Goal: Task Accomplishment & Management: Use online tool/utility

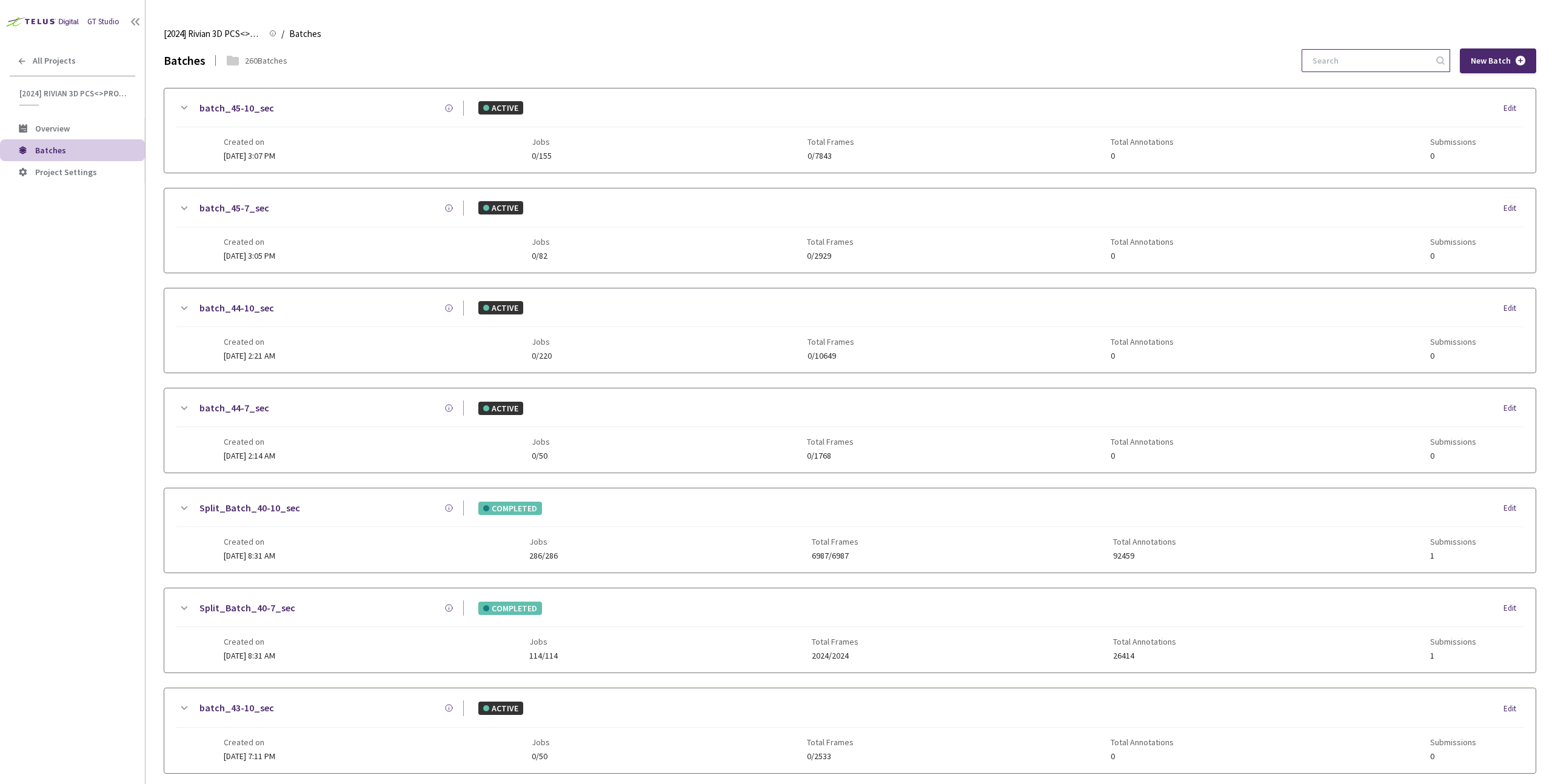
click at [1372, 60] on input at bounding box center [1369, 60] width 129 height 22
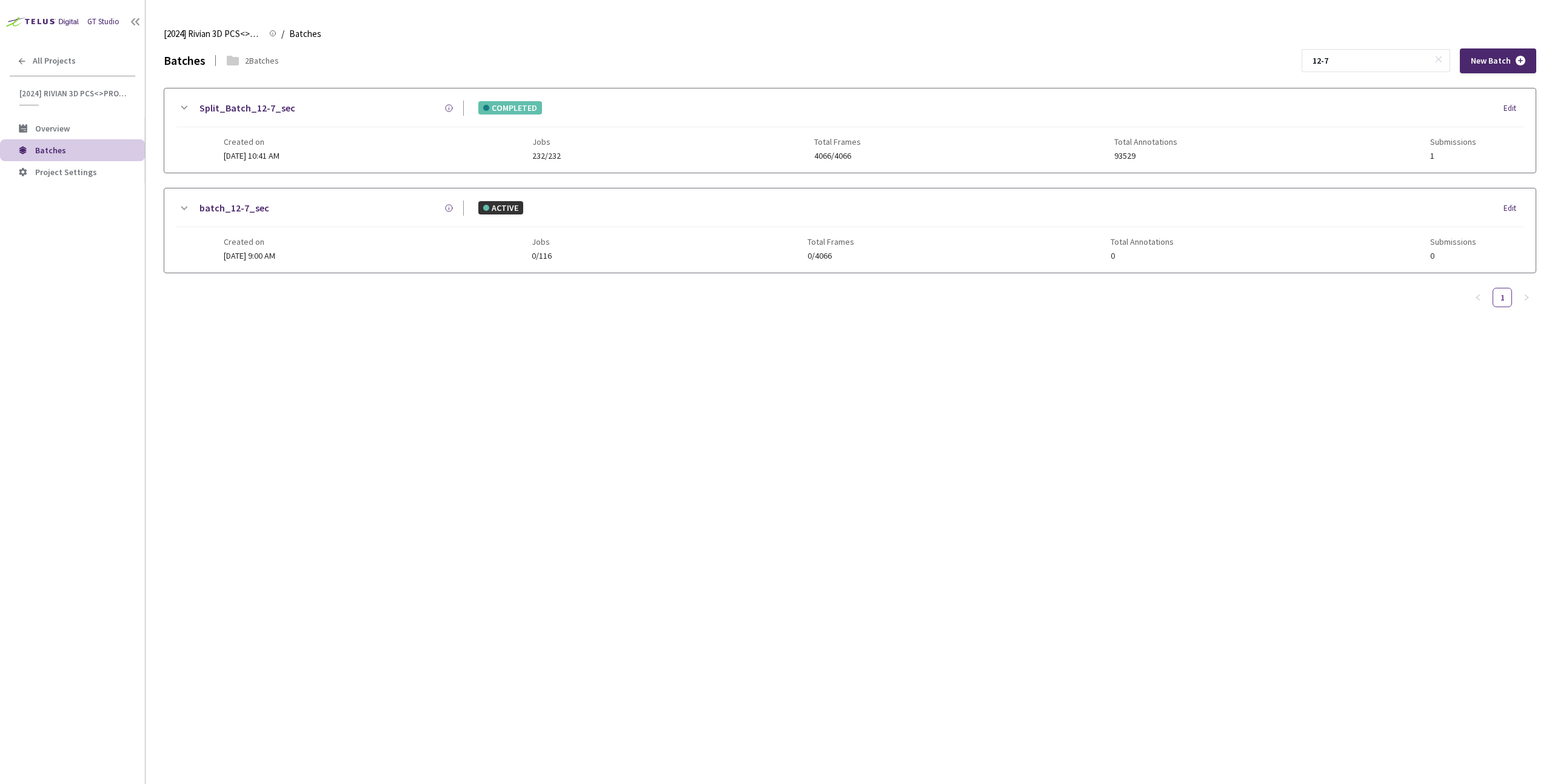
type input "12-7"
click at [879, 146] on div "Created on [DATE] 10:41 AM Jobs 232/232 Total Frames 4066/4066 Total Annotation…" at bounding box center [850, 143] width 1253 height 33
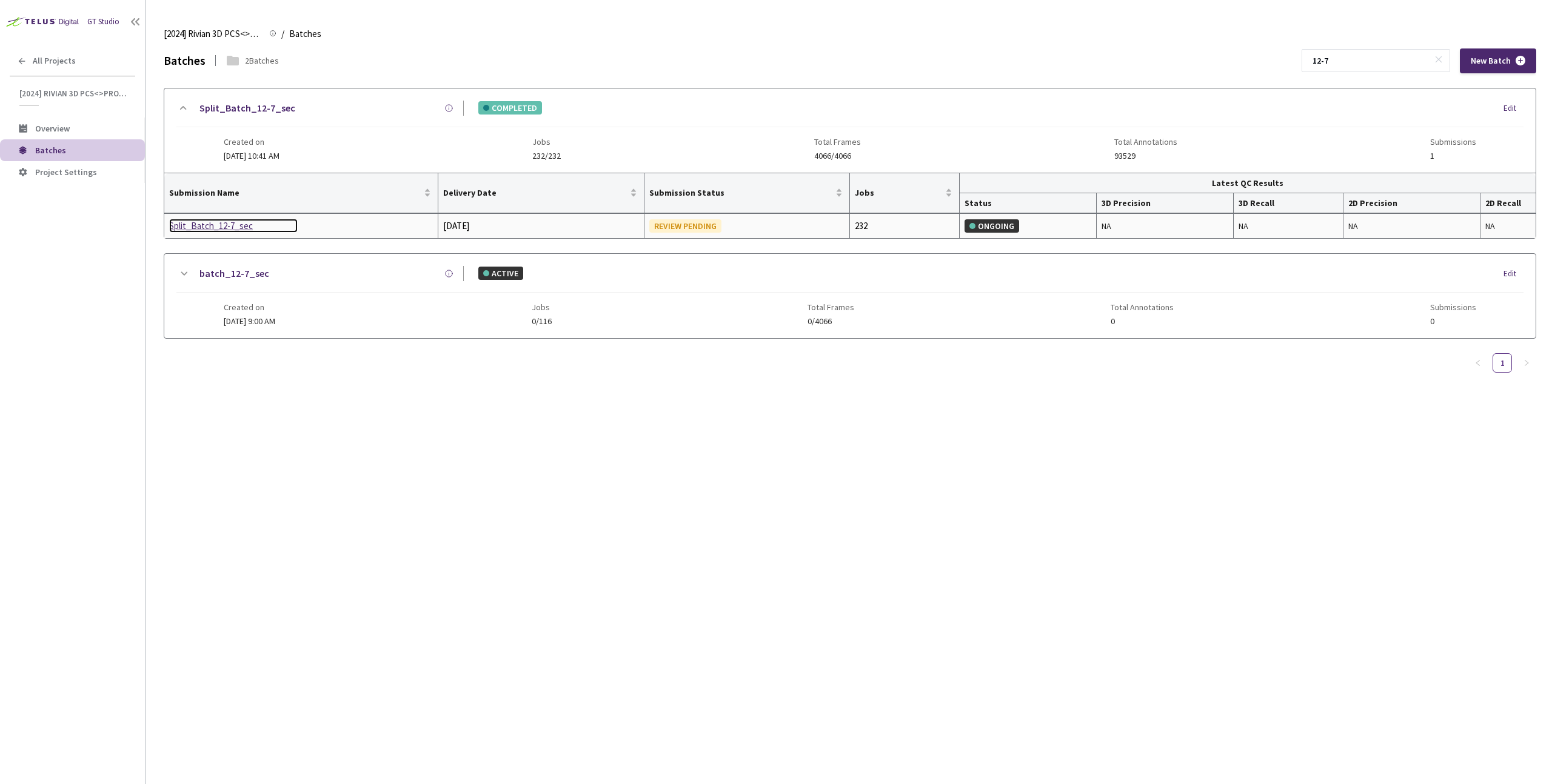
click at [232, 224] on div "Split_Batch_12-7_sec" at bounding box center [234, 225] width 128 height 14
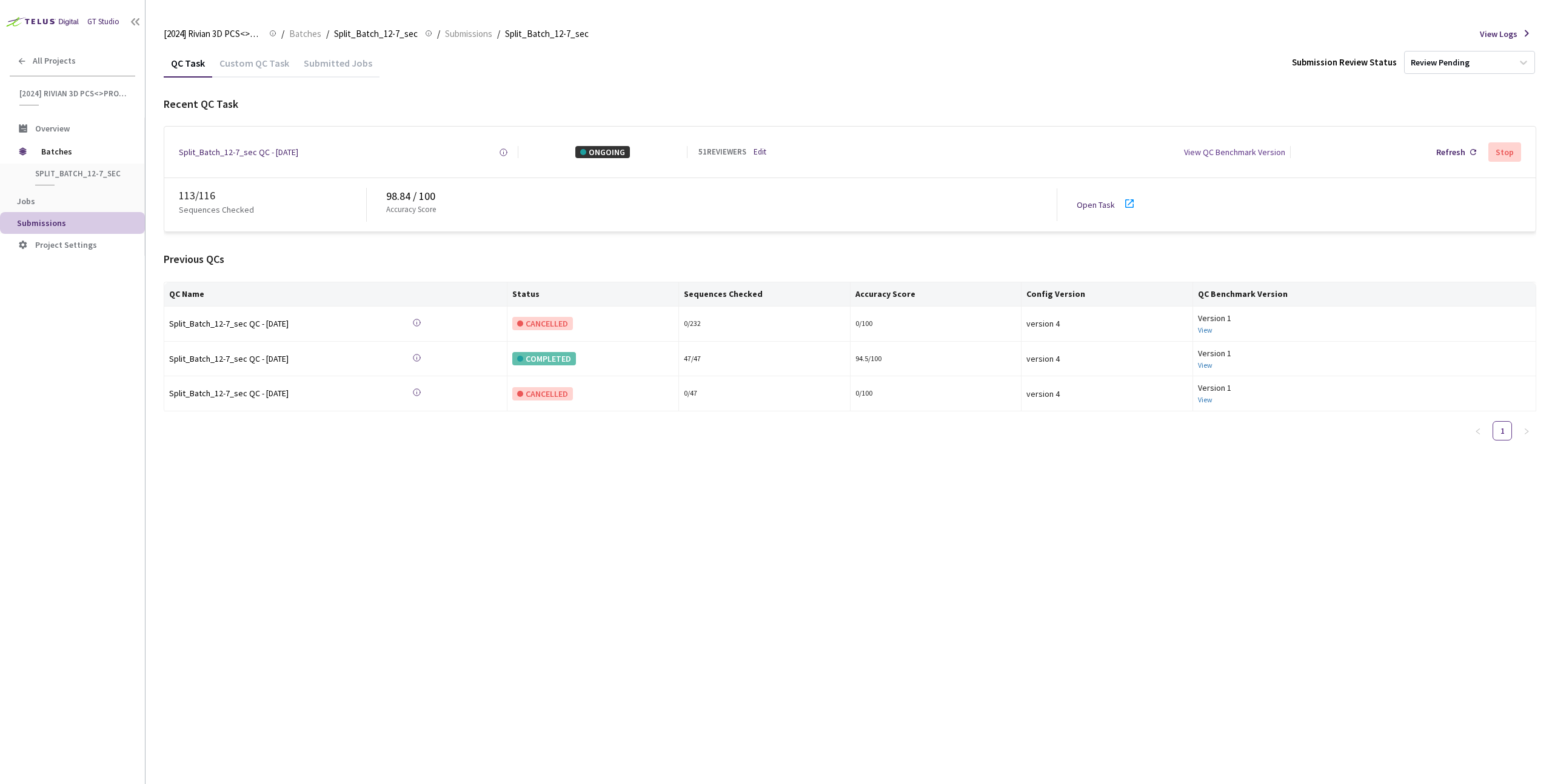
click at [1082, 207] on link "Open Task" at bounding box center [1095, 205] width 39 height 11
click at [756, 149] on link "Edit" at bounding box center [760, 152] width 13 height 11
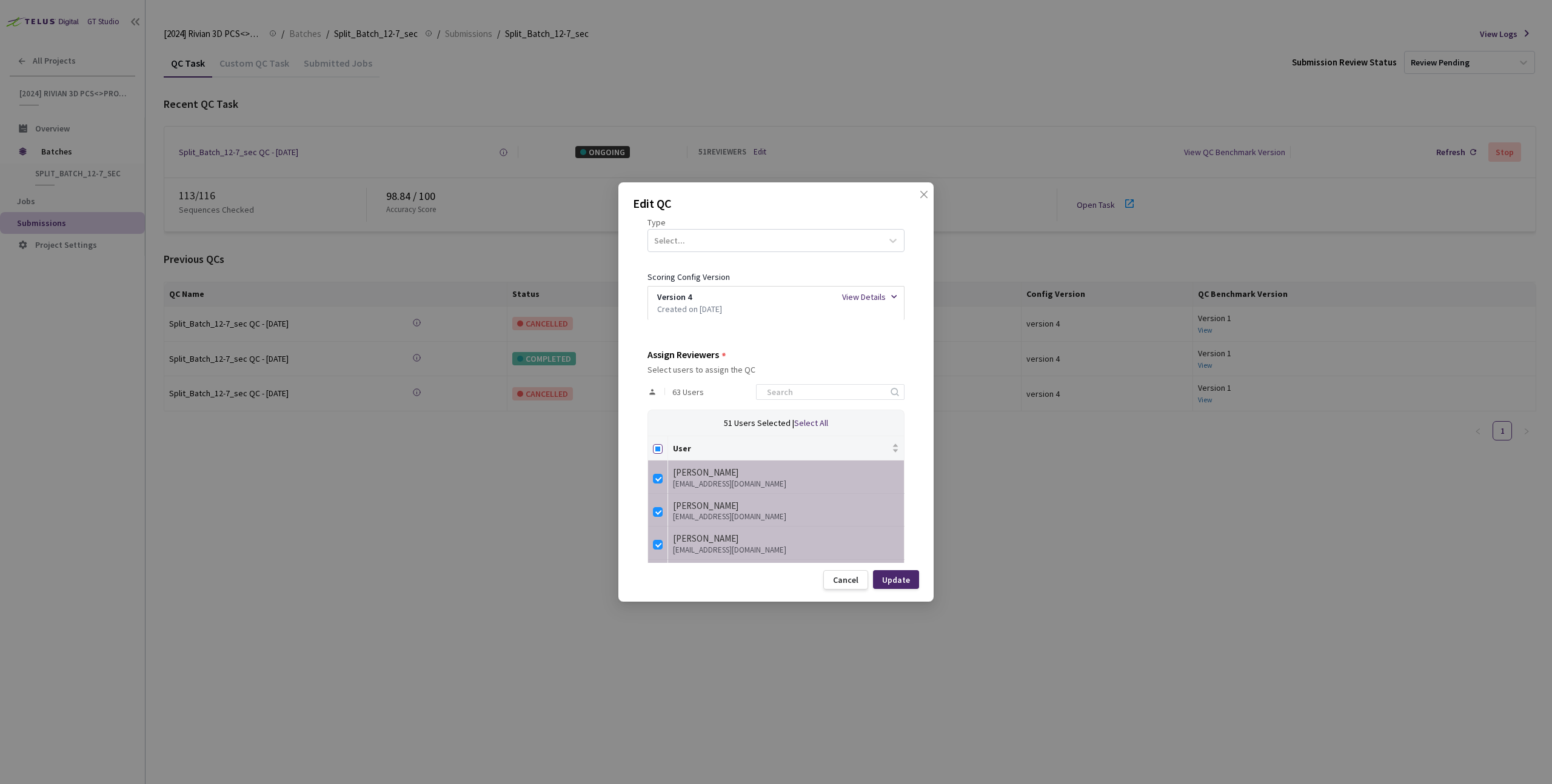
scroll to position [197, 0]
click at [655, 443] on input "Select all" at bounding box center [657, 444] width 9 height 9
checkbox input "true"
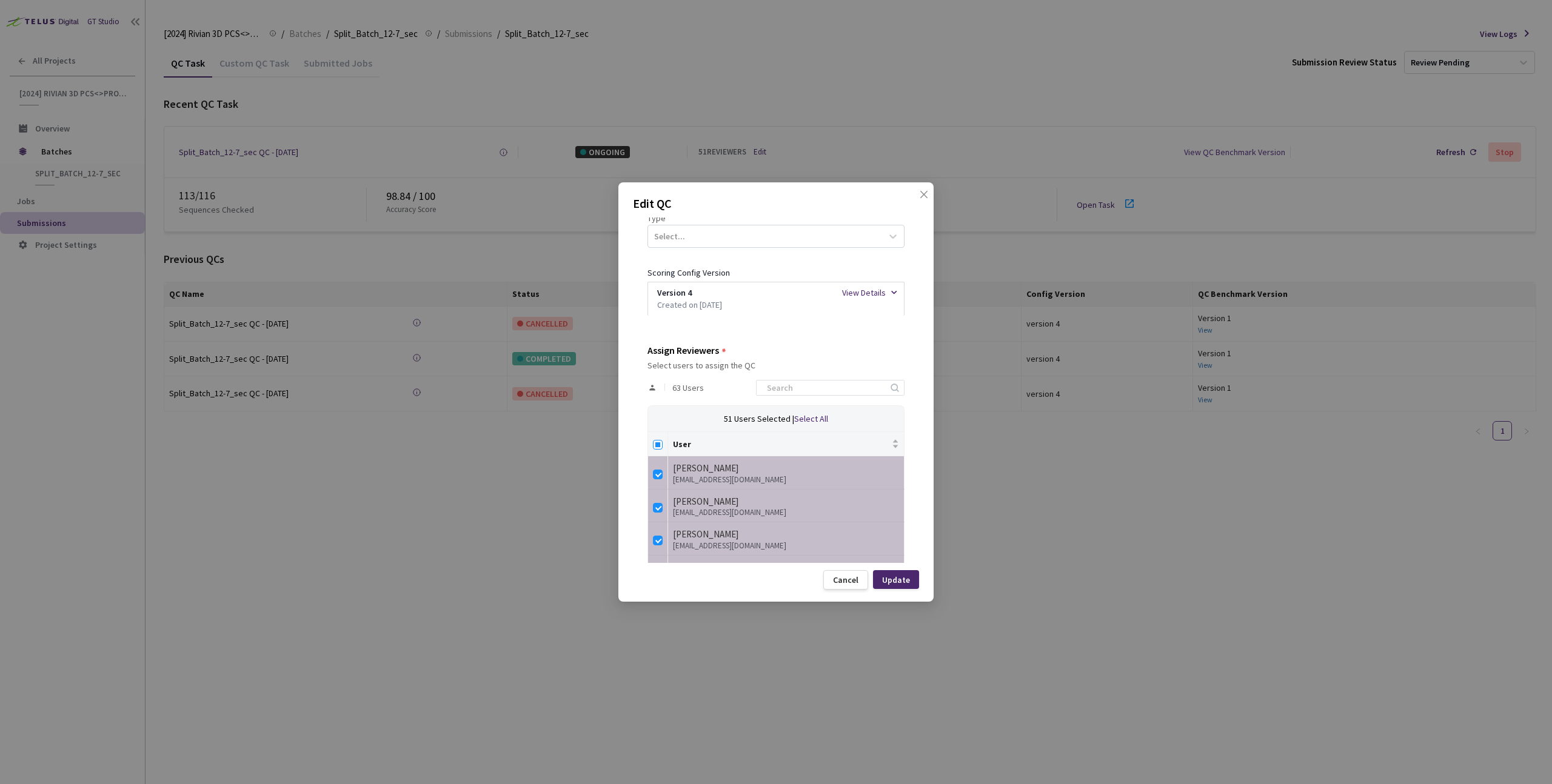
checkbox input "true"
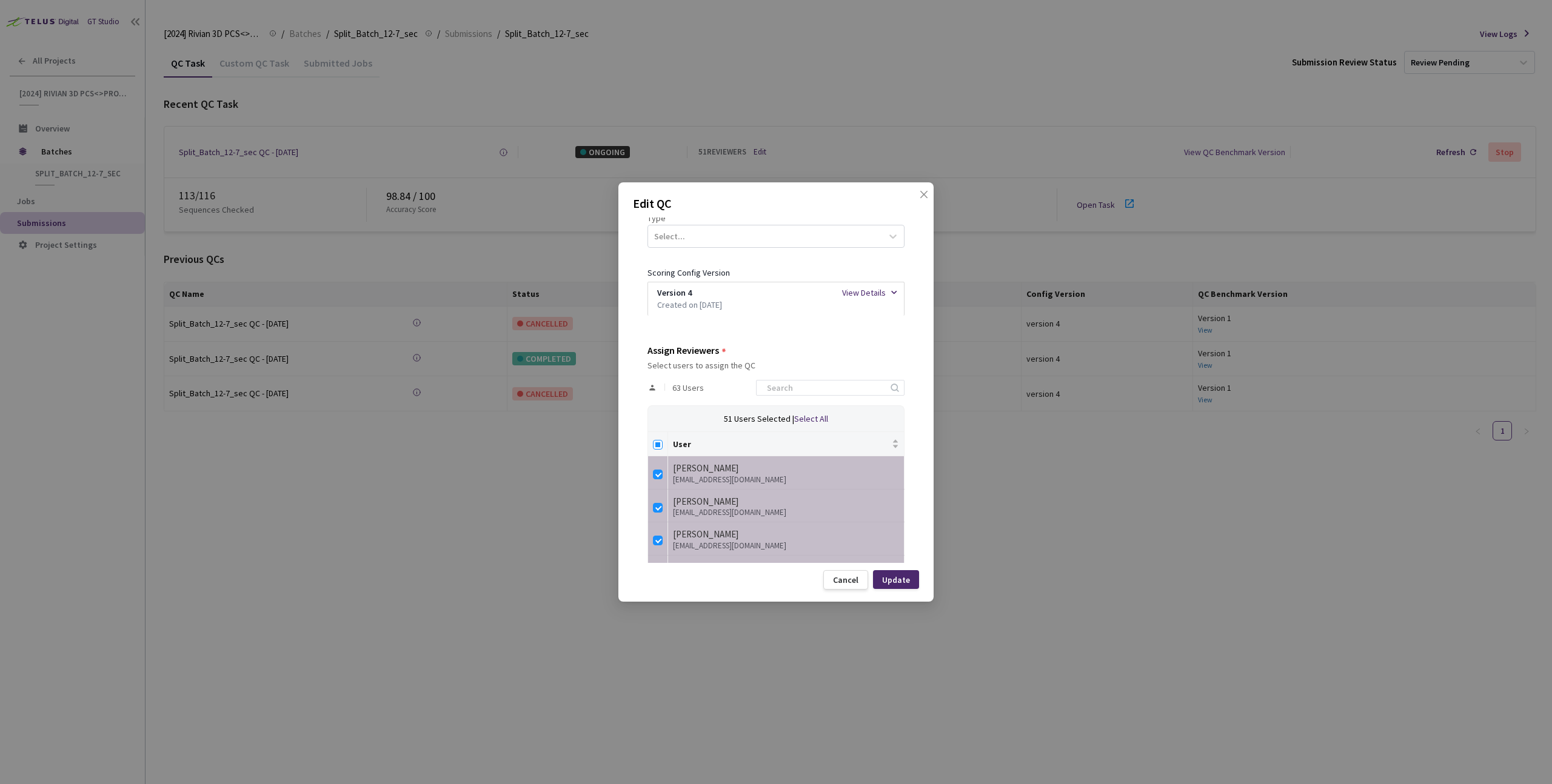
checkbox input "true"
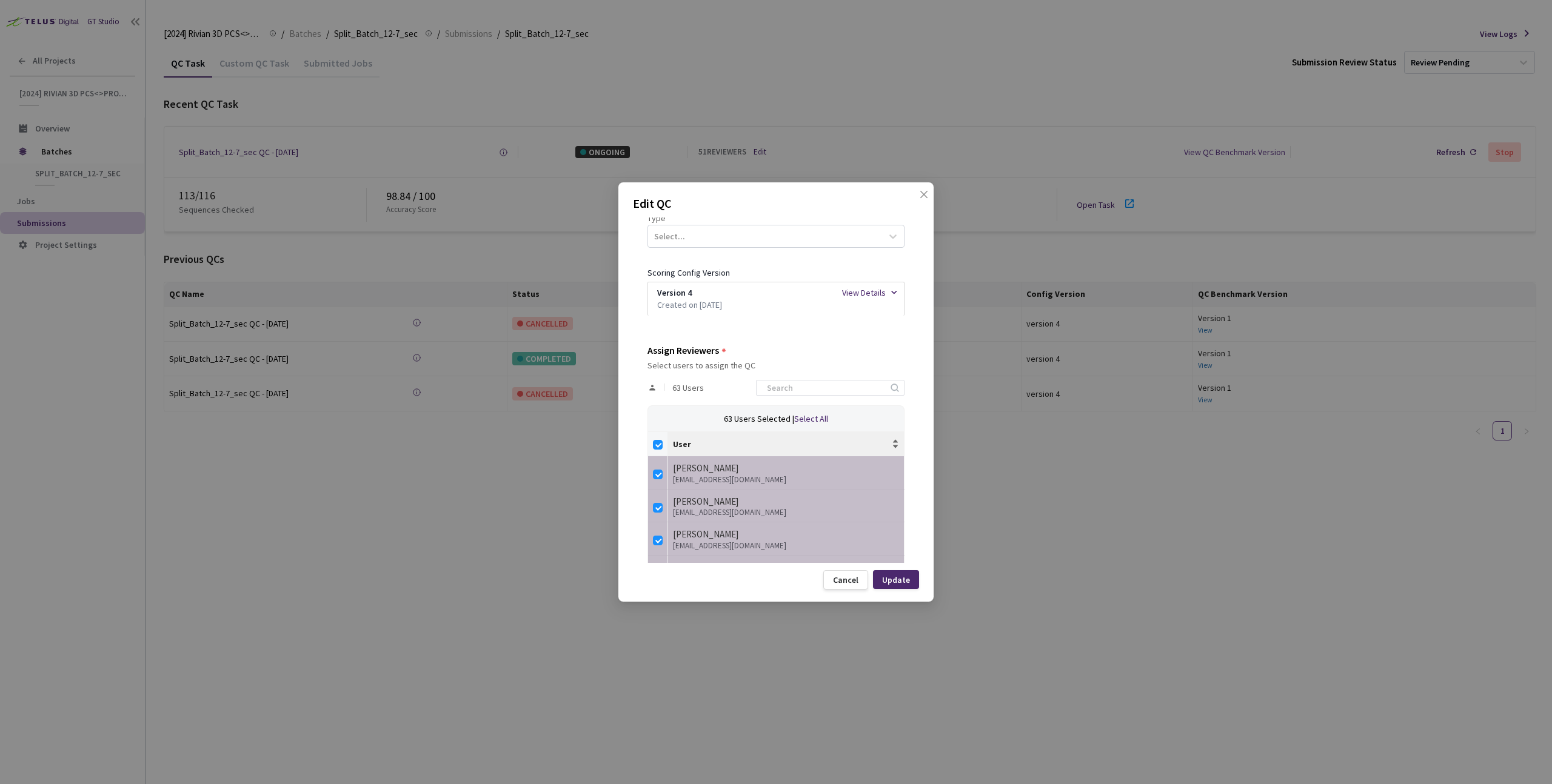
click at [655, 443] on input "Select all" at bounding box center [657, 444] width 9 height 9
checkbox input "false"
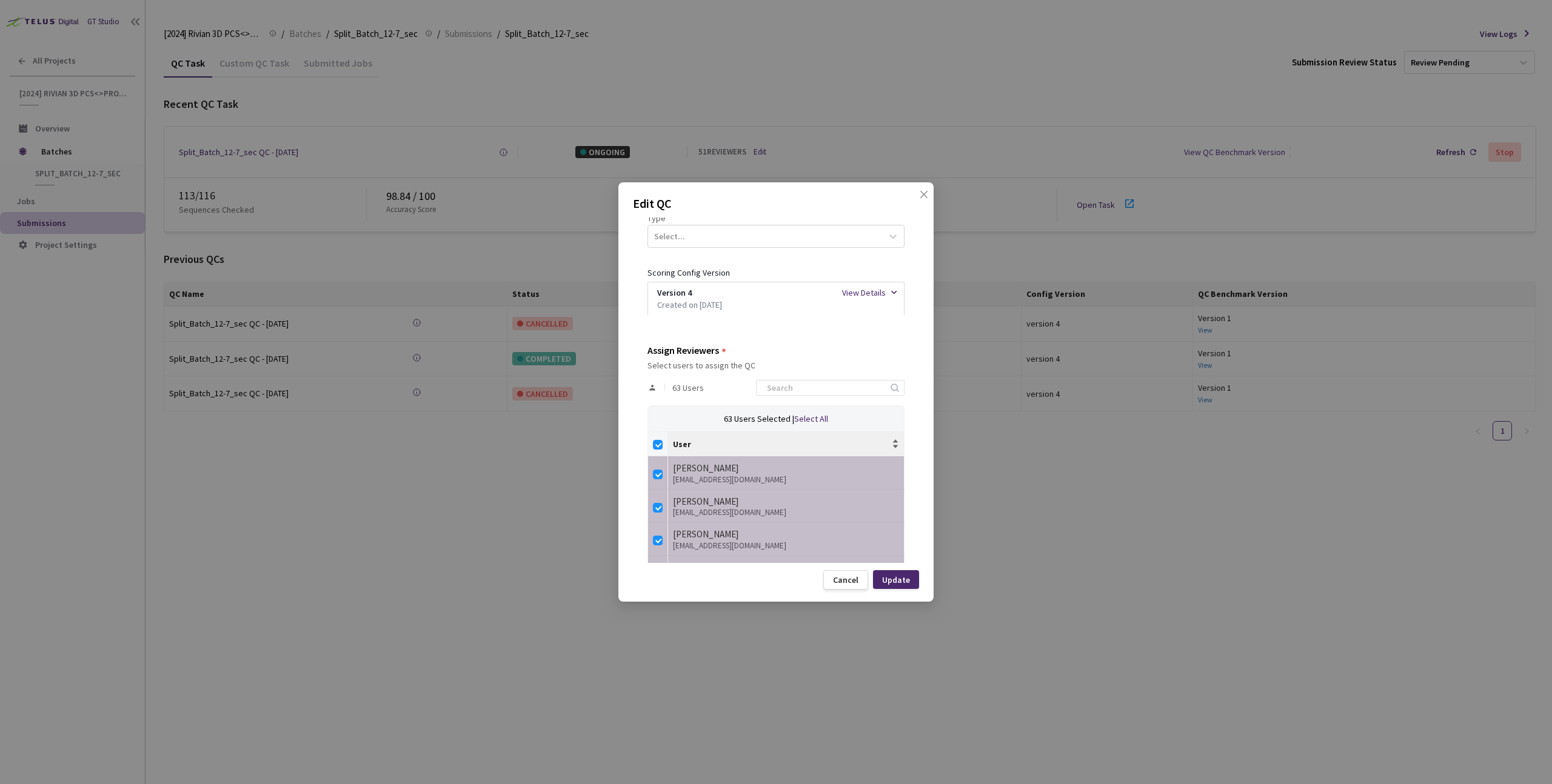
checkbox input "false"
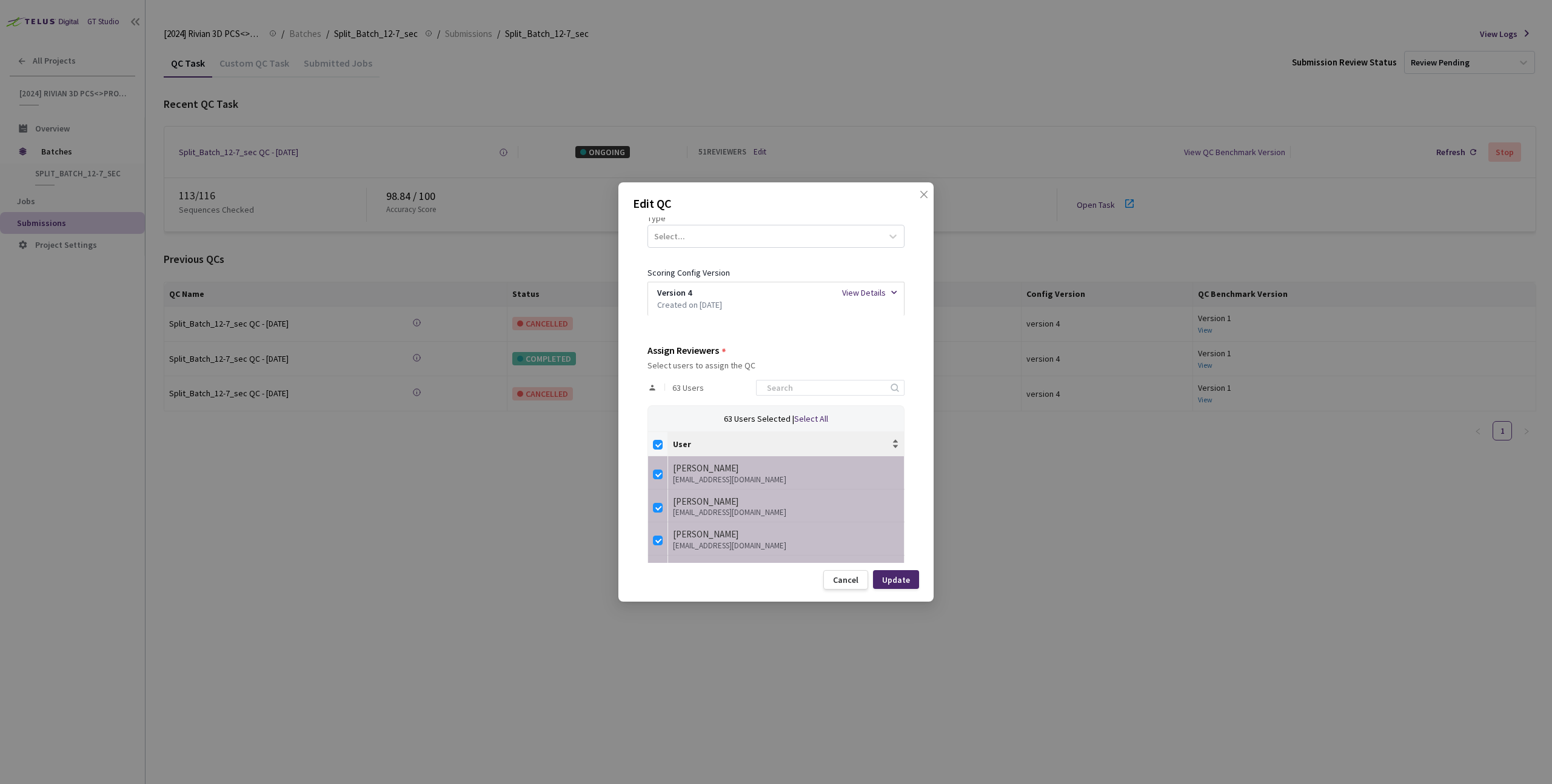
checkbox input "false"
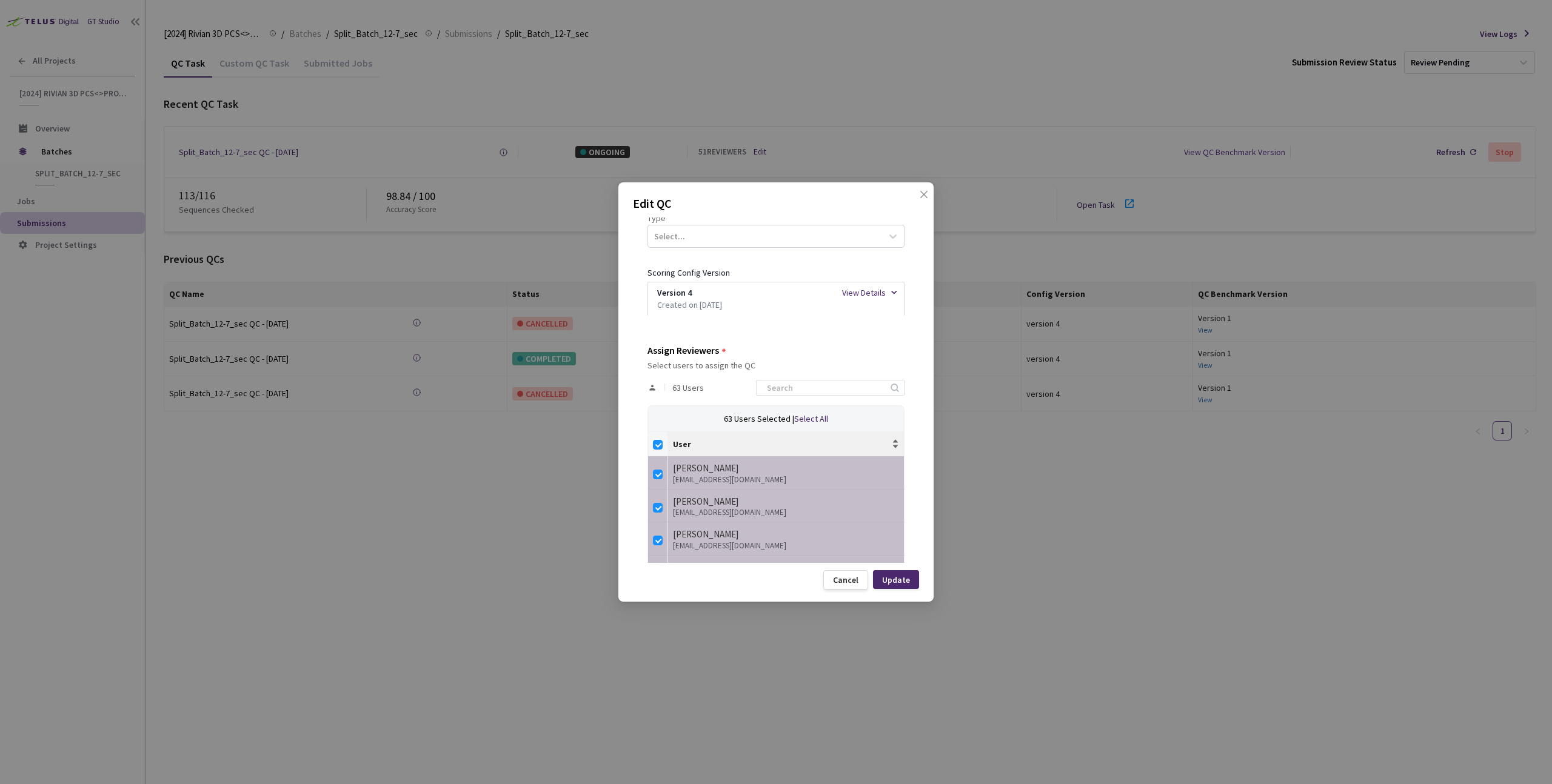
checkbox input "false"
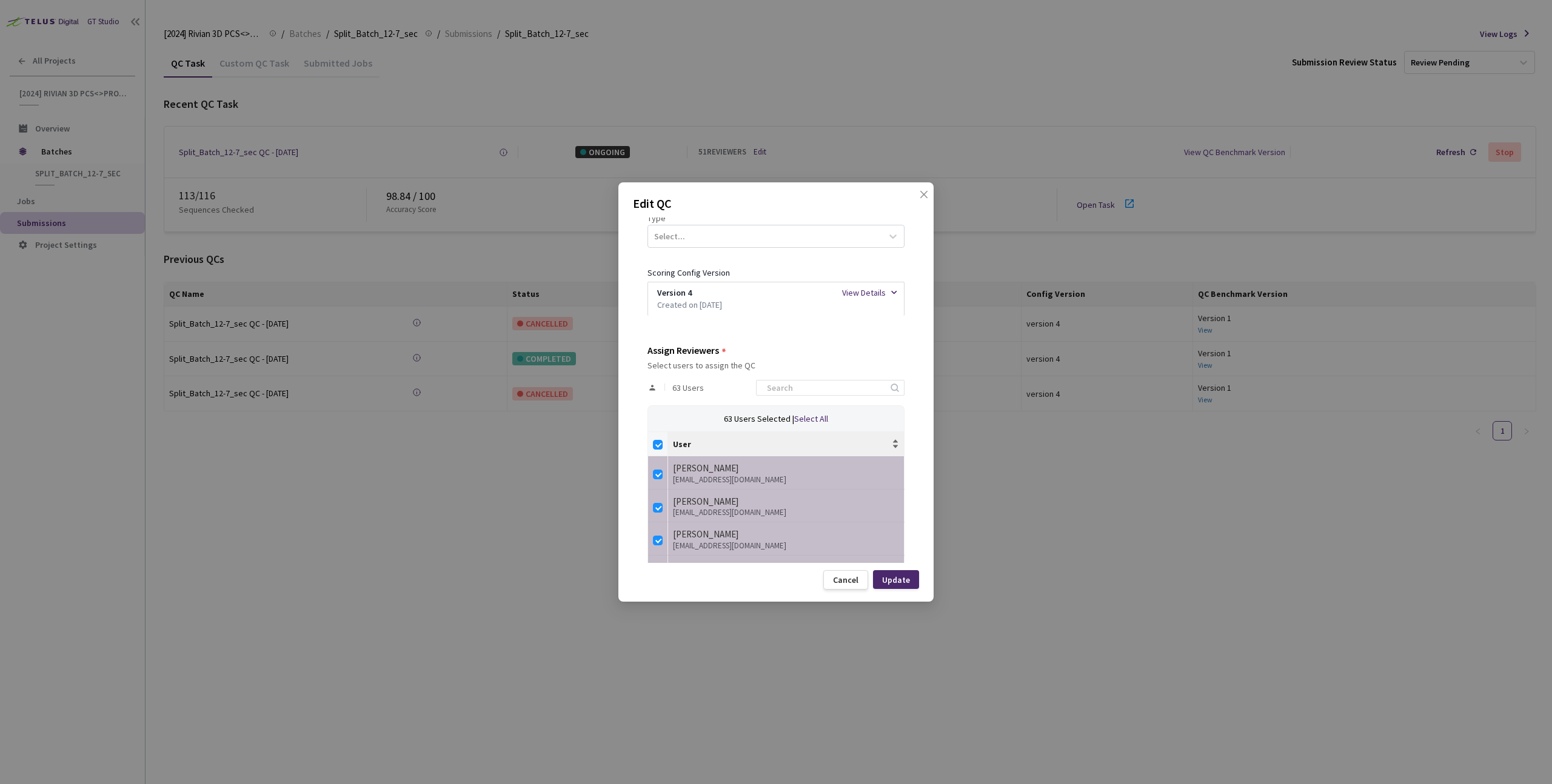
checkbox input "false"
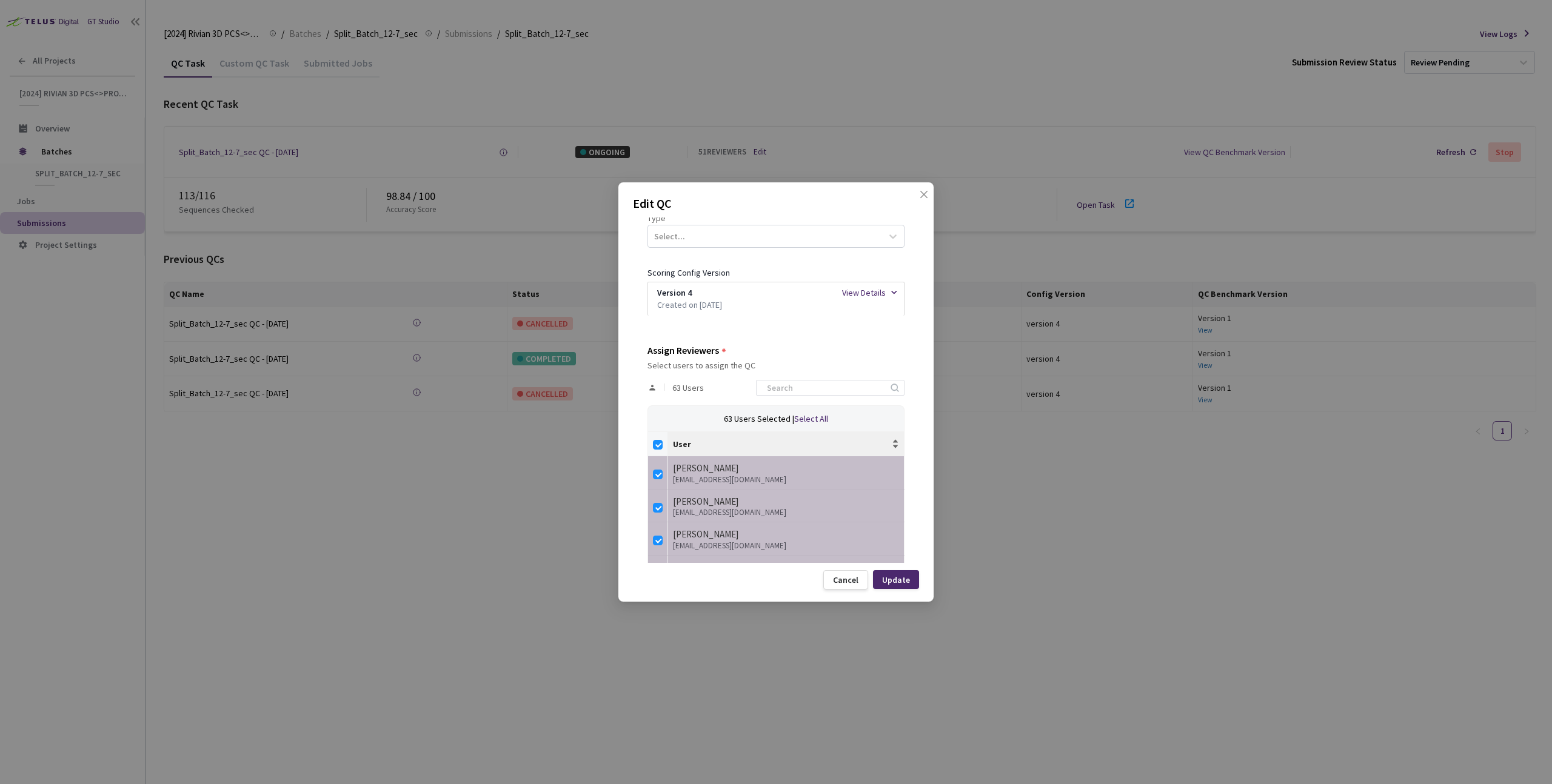
checkbox input "false"
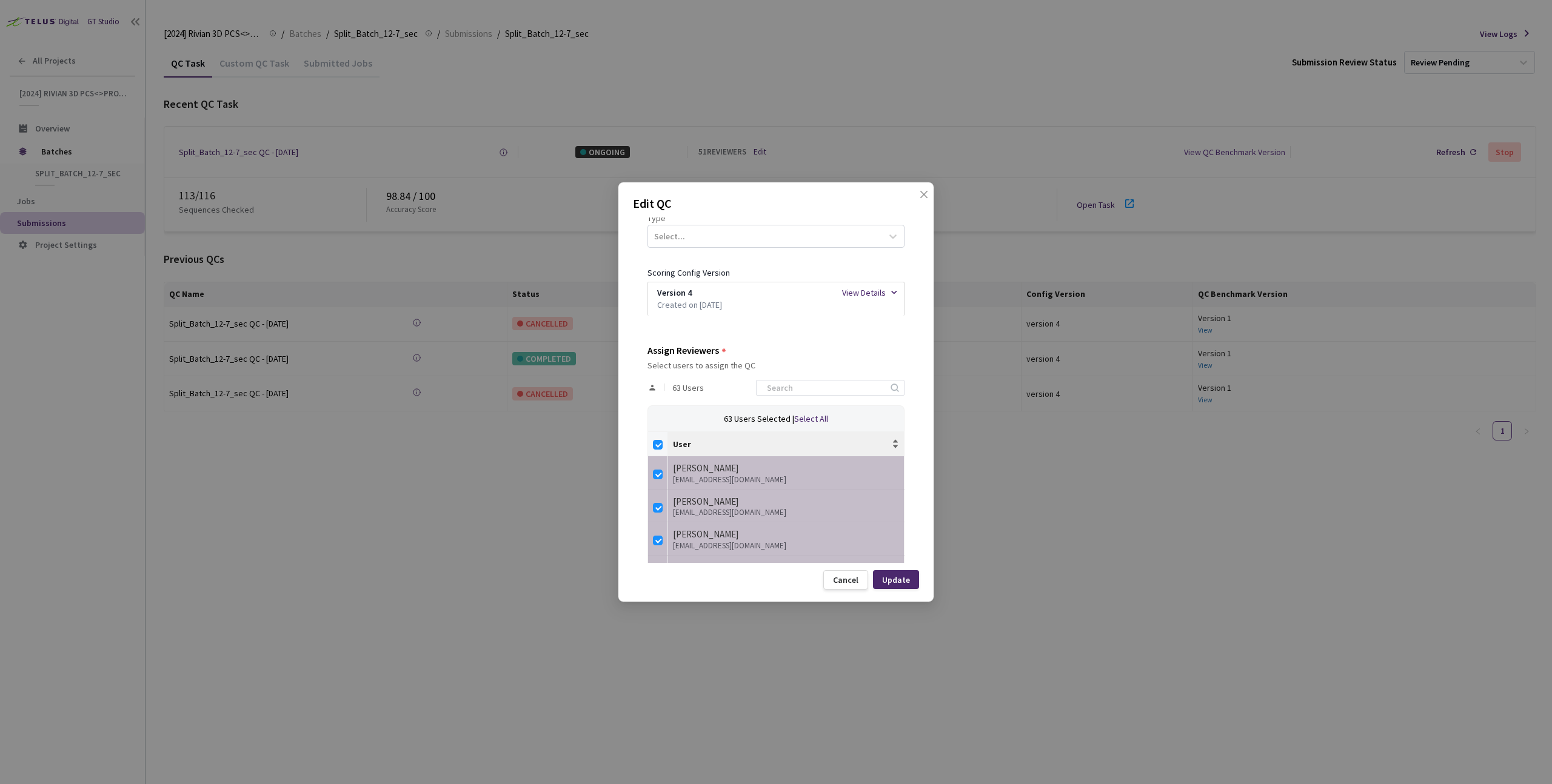
checkbox input "false"
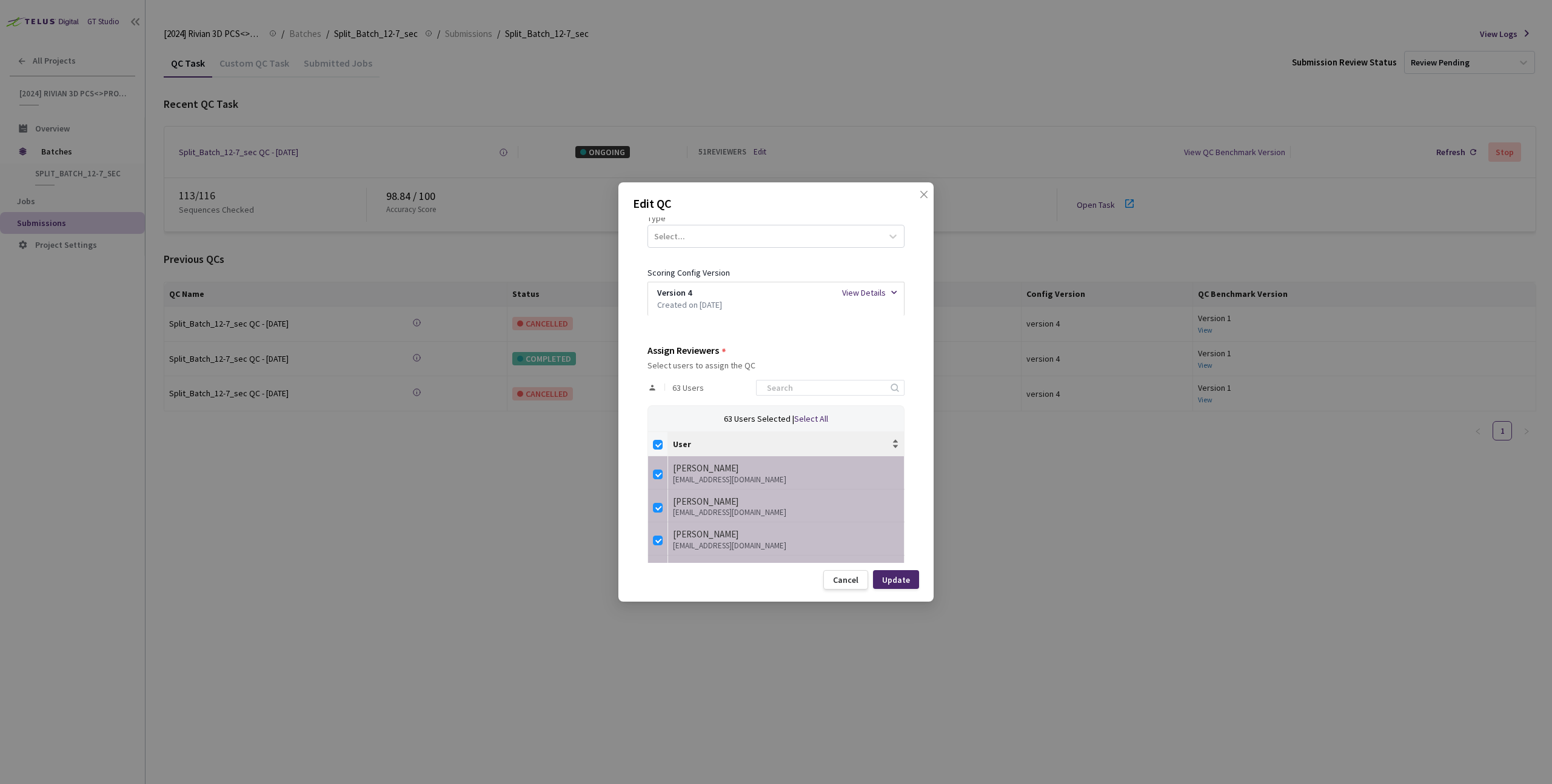
checkbox input "false"
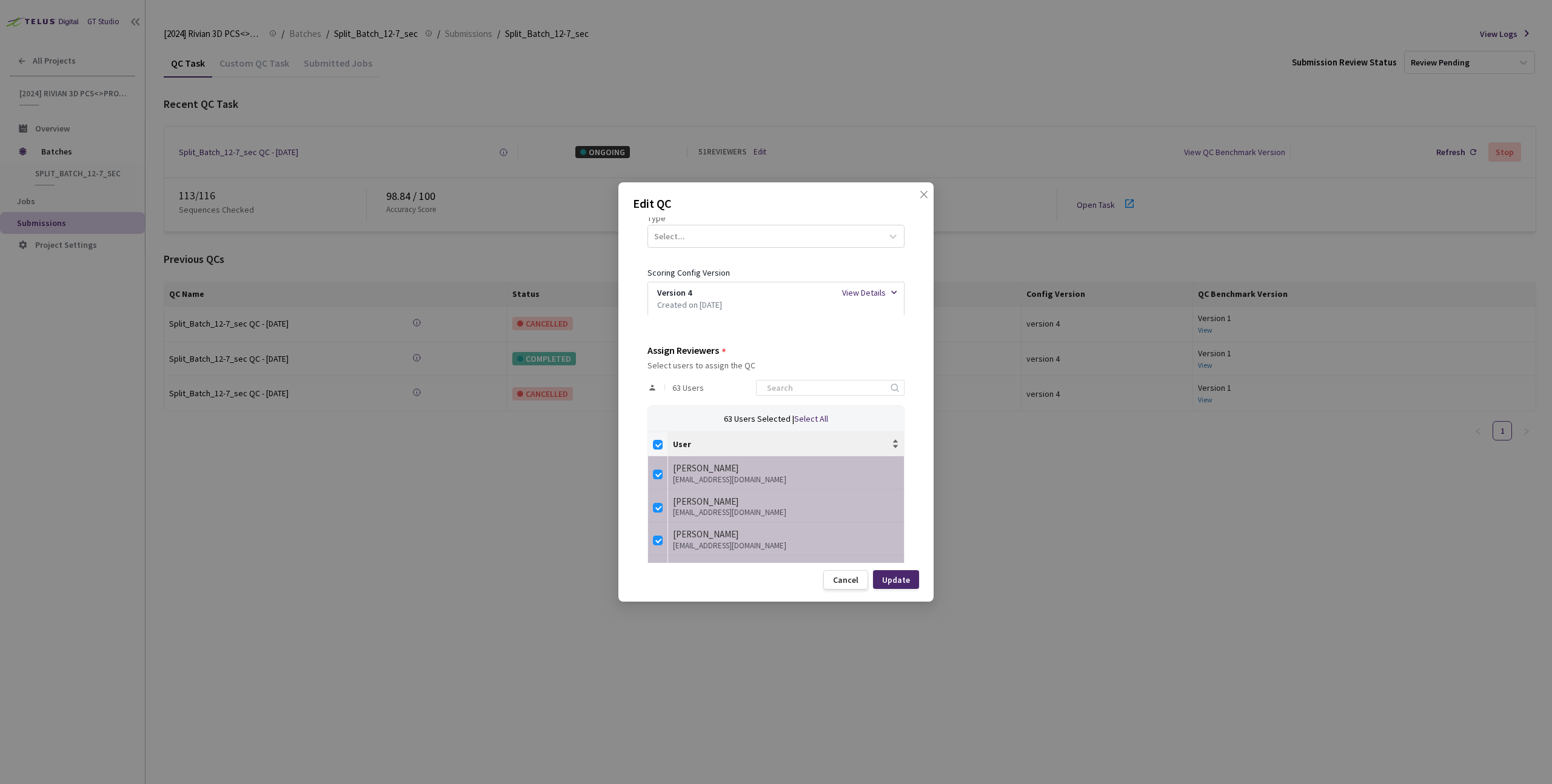
checkbox input "false"
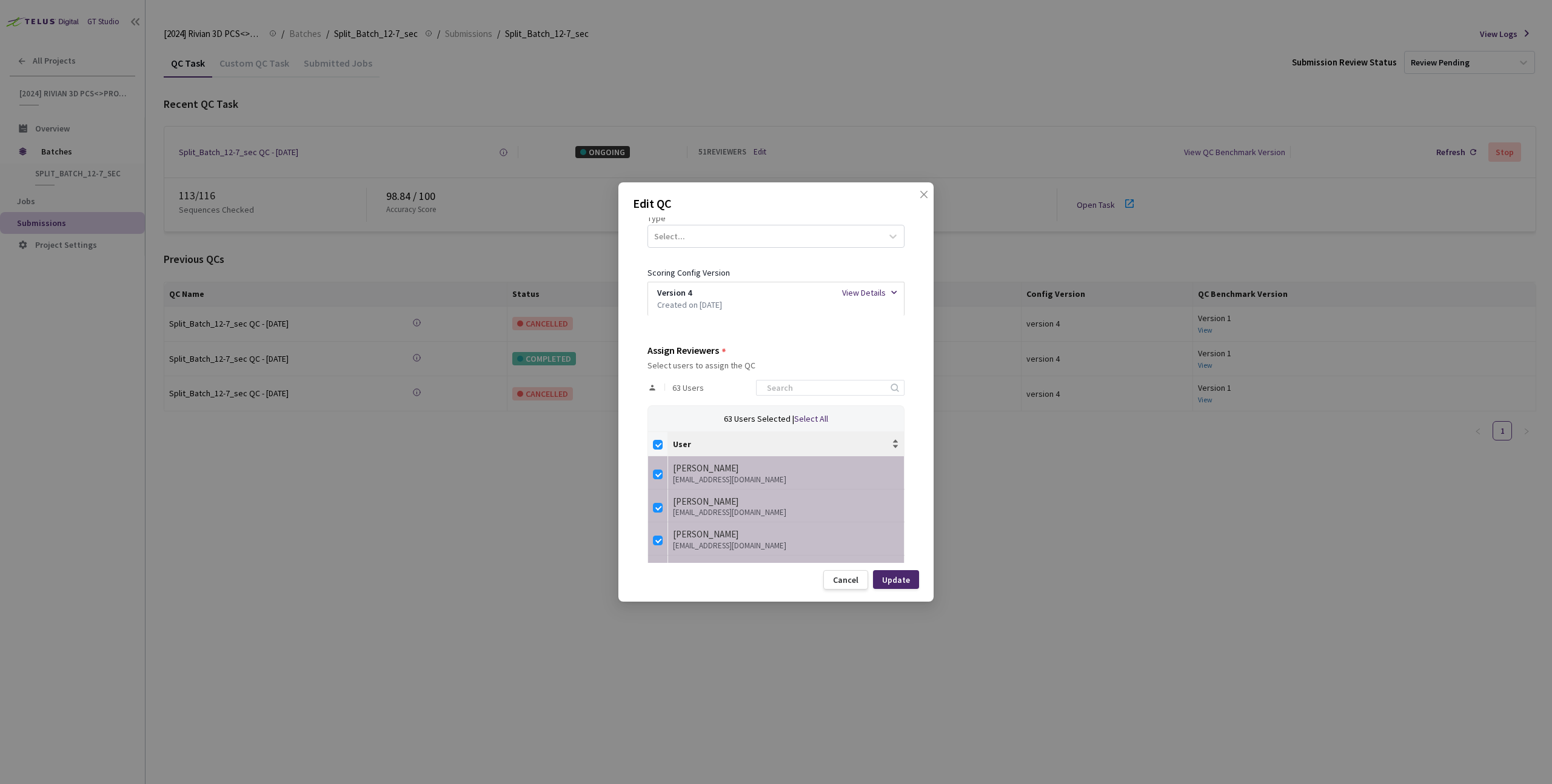
checkbox input "false"
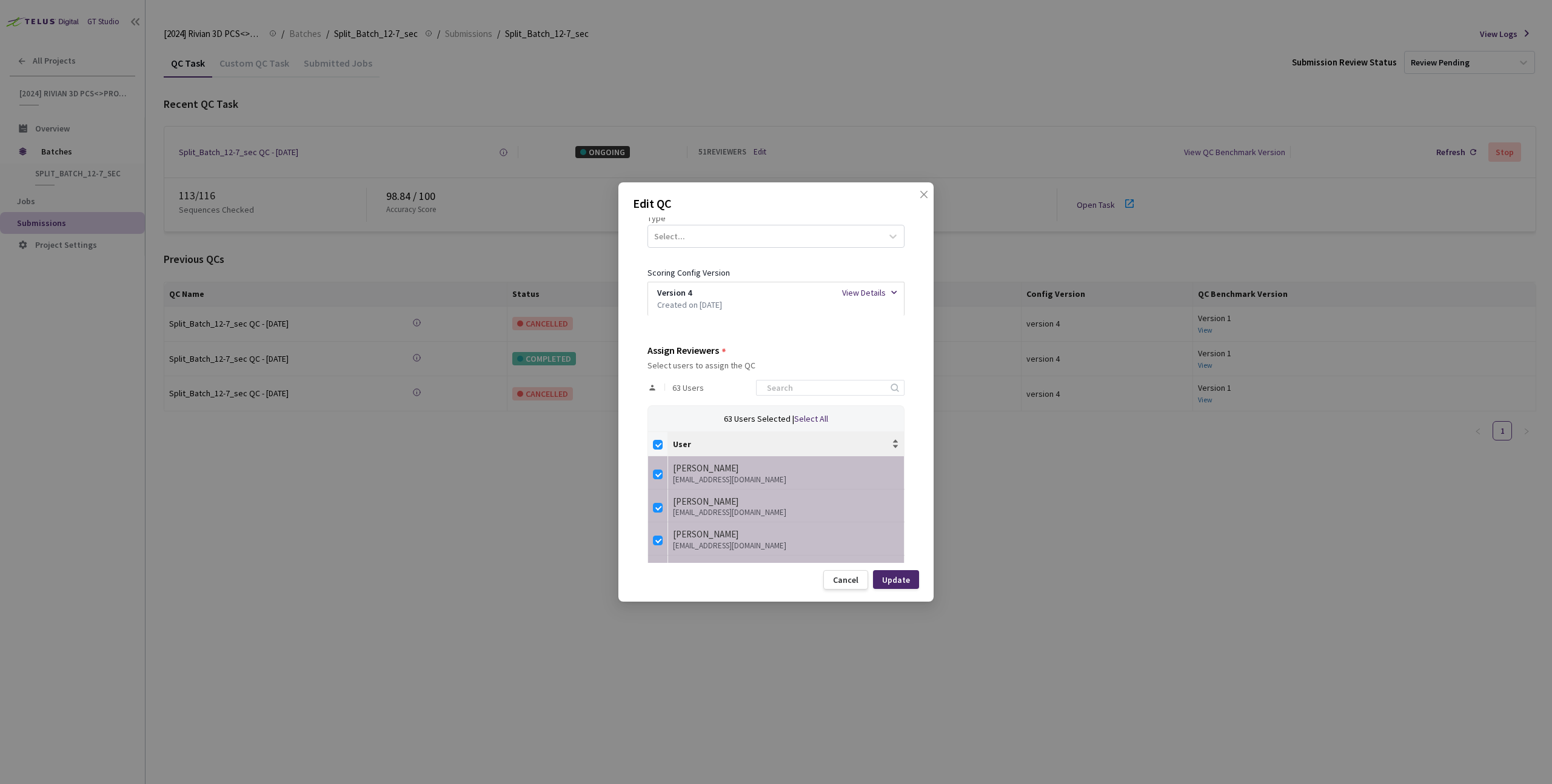
checkbox input "false"
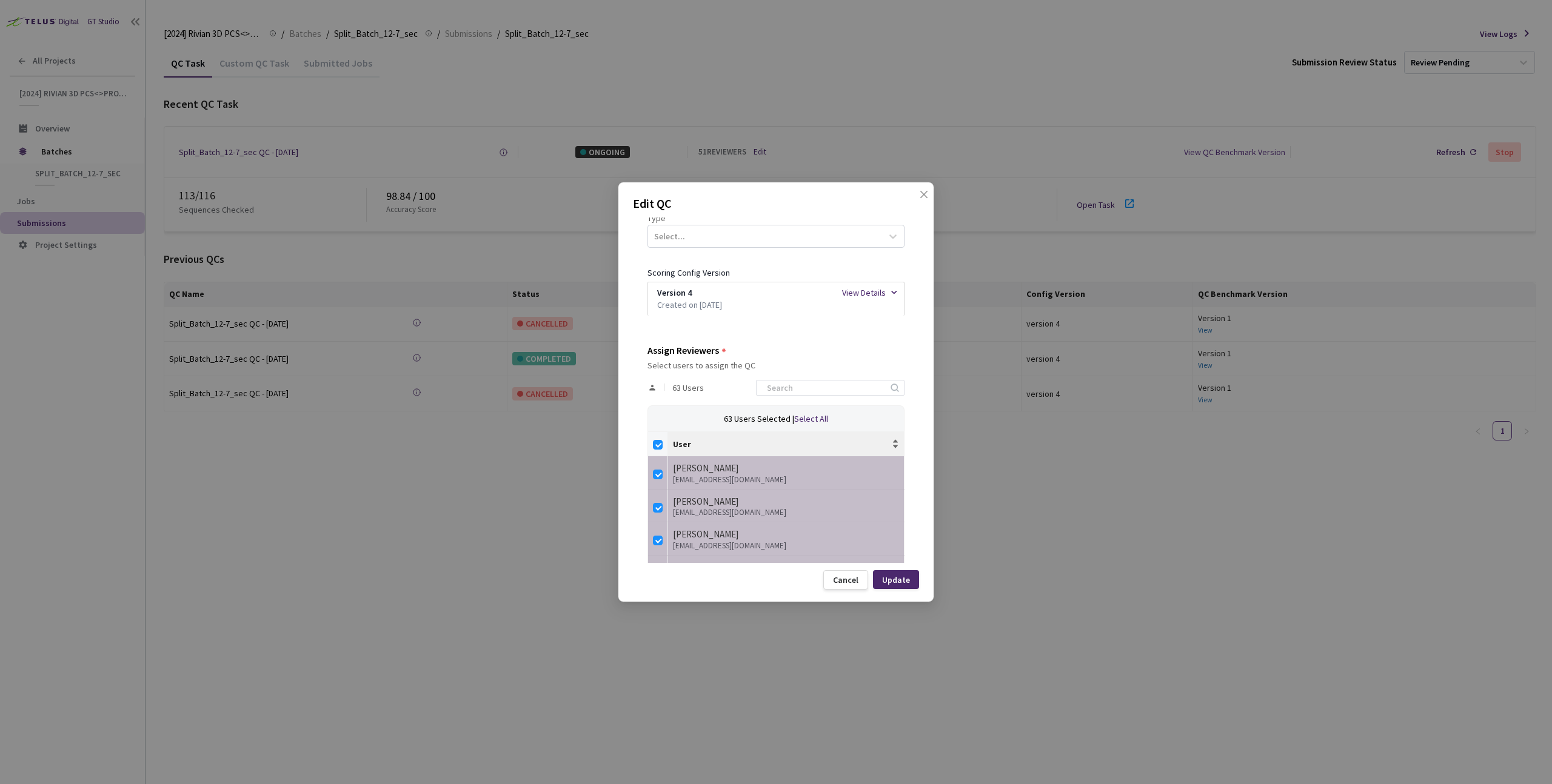
checkbox input "false"
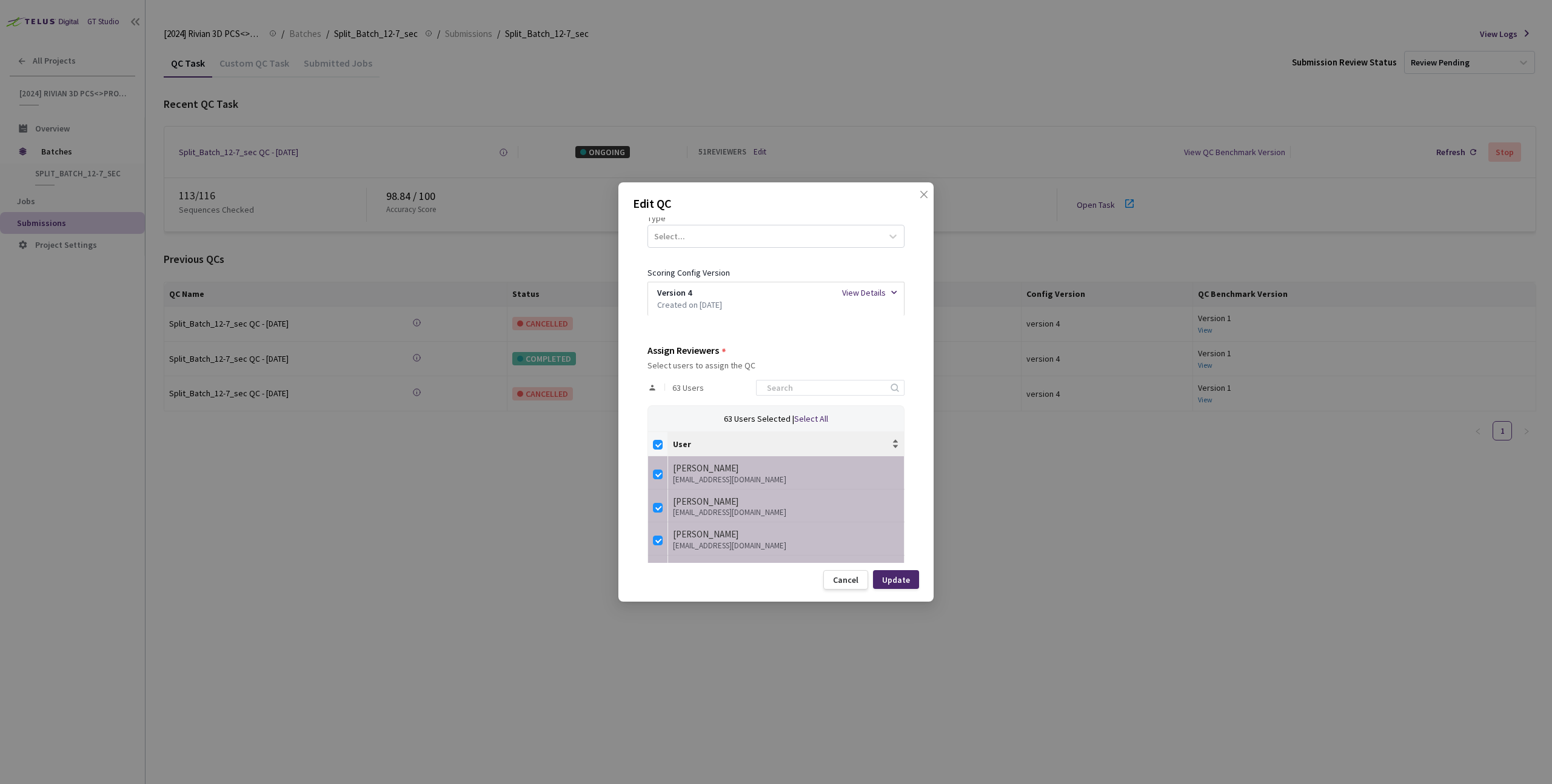
checkbox input "false"
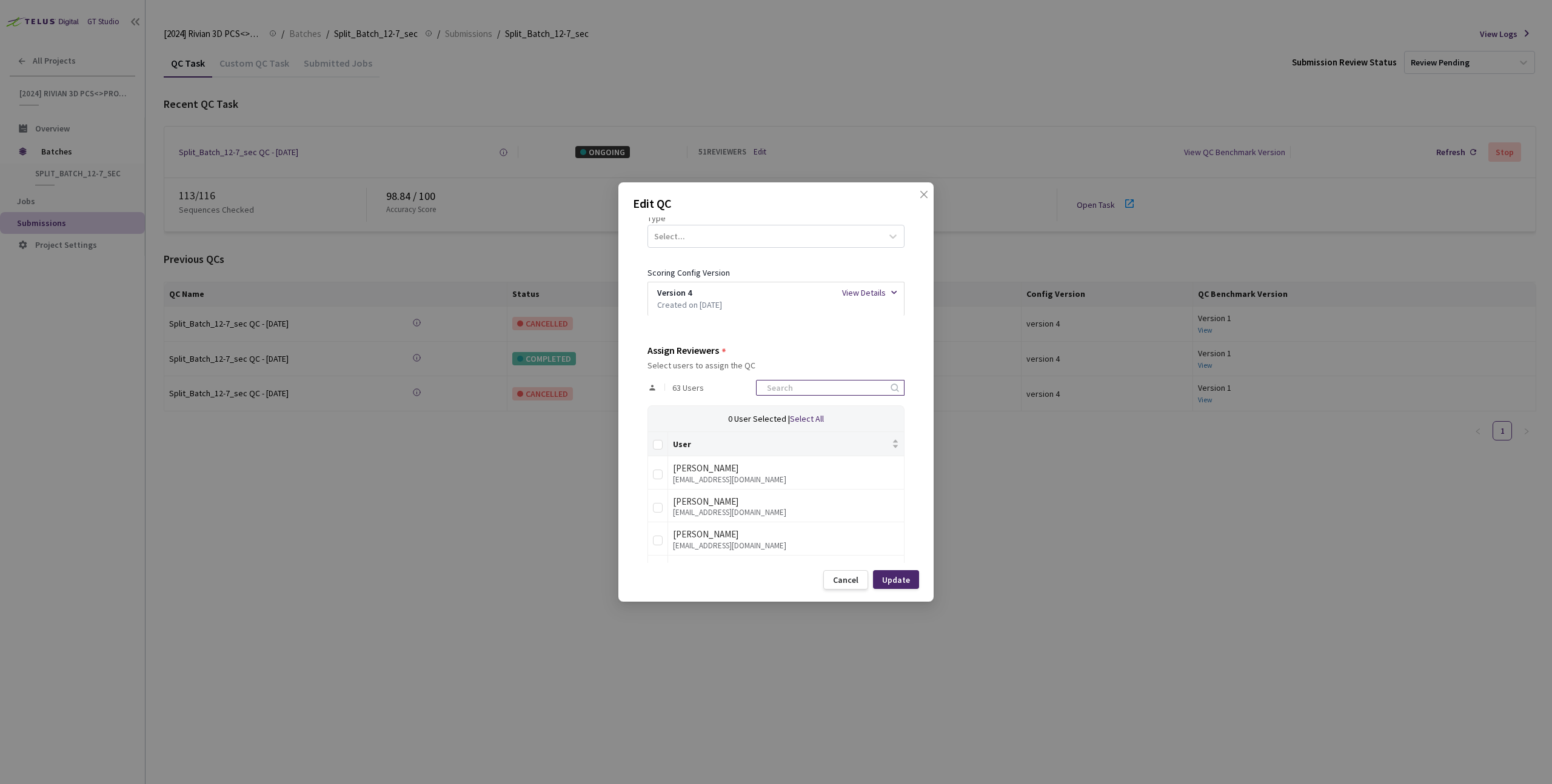
click at [800, 392] on input at bounding box center [824, 387] width 129 height 14
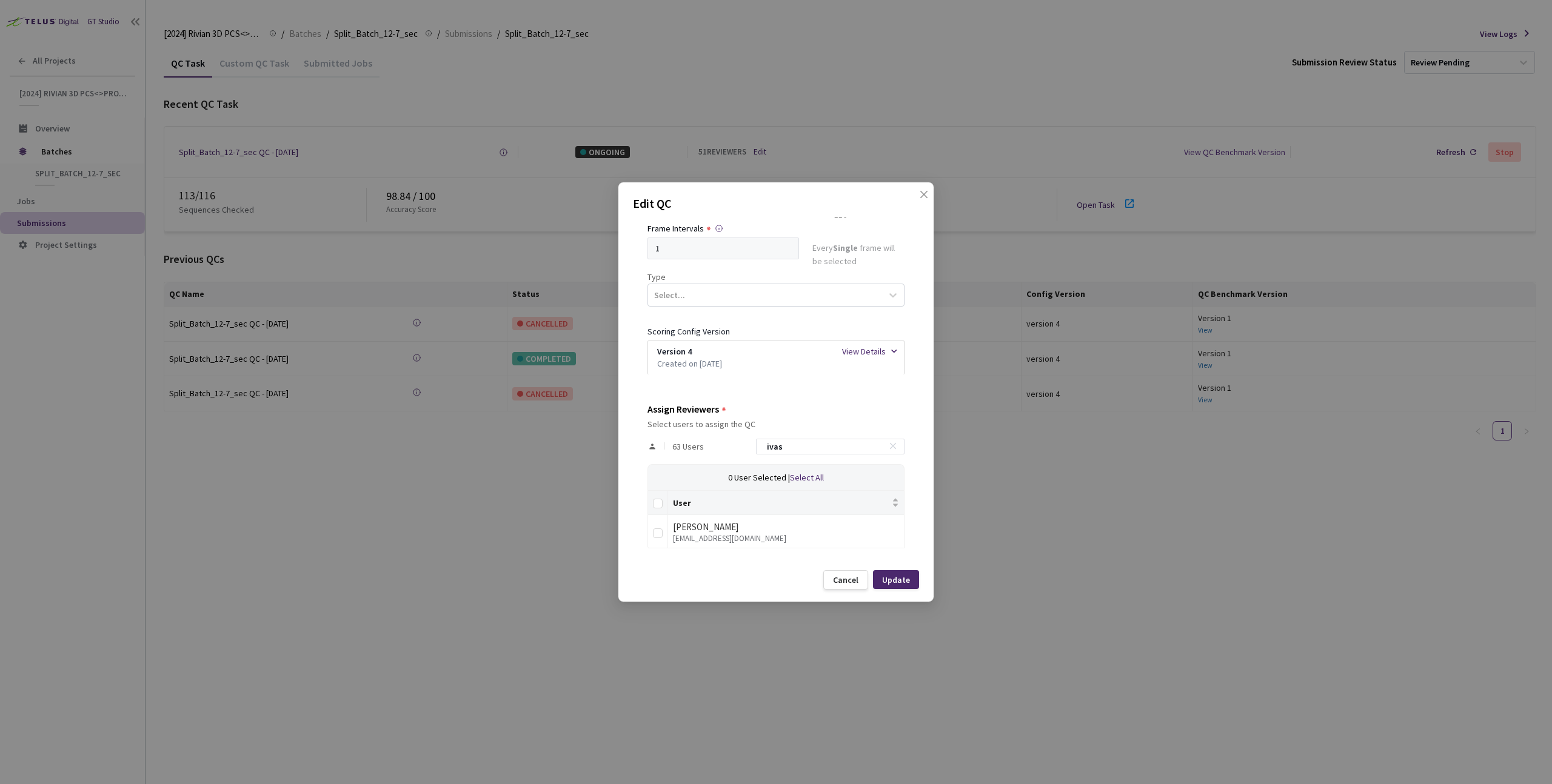
scroll to position [137, 0]
type input "ivas"
click at [661, 531] on input "checkbox" at bounding box center [657, 533] width 9 height 9
checkbox input "true"
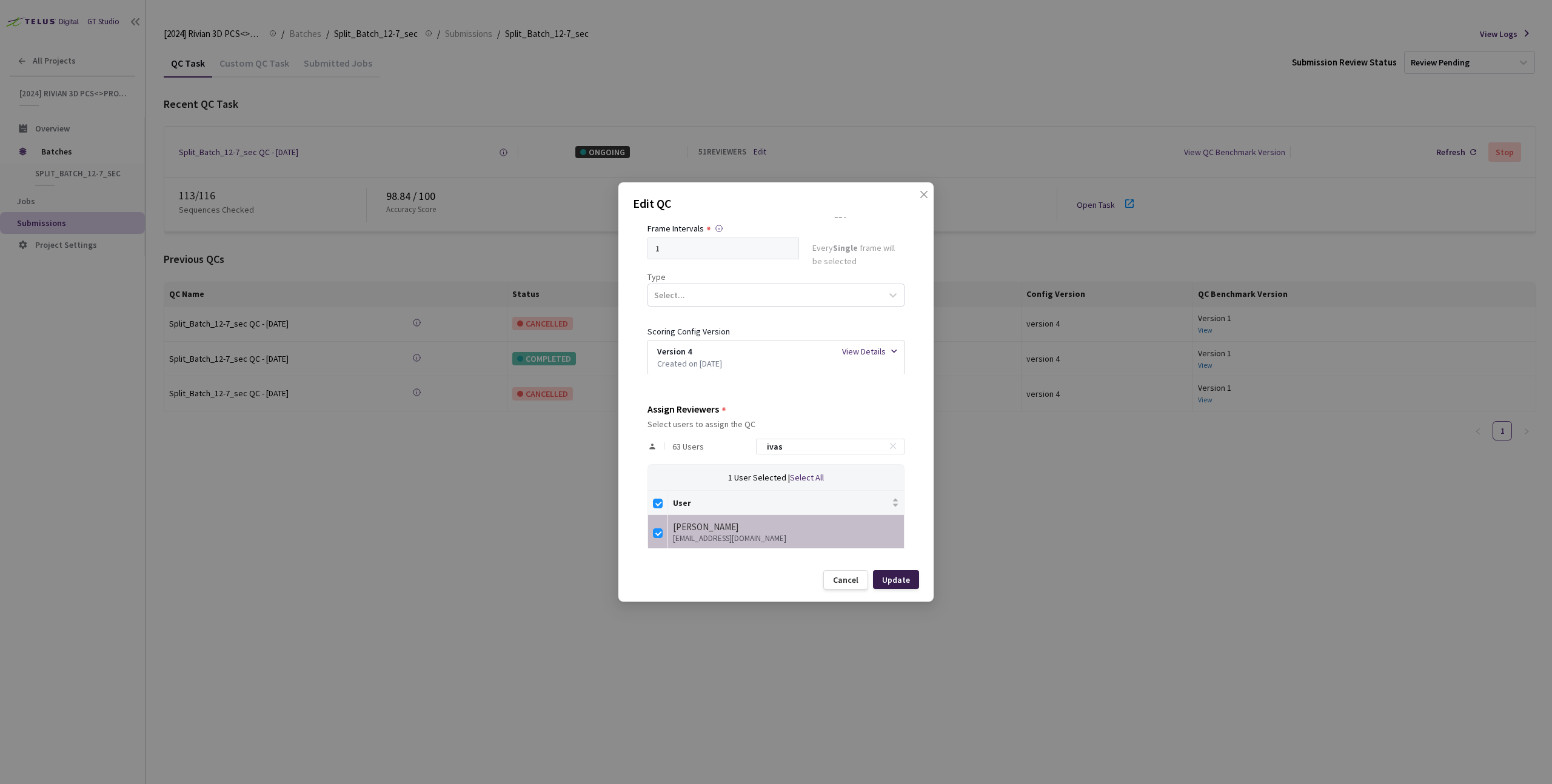
click at [906, 584] on div "Update" at bounding box center [897, 580] width 28 height 9
